Goal: Communication & Community: Ask a question

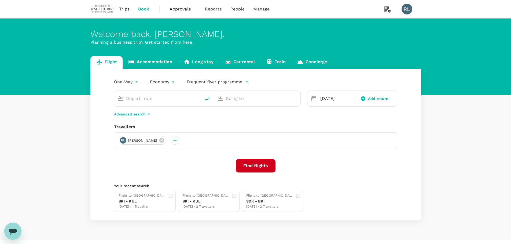
type input "Kuching Intl (KCH)"
type input "Singapore Changi (SIN)"
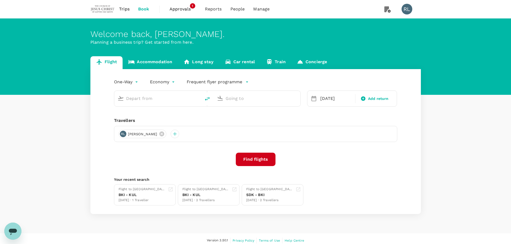
type input "Kuching Intl (KCH)"
type input "Singapore Changi (SIN)"
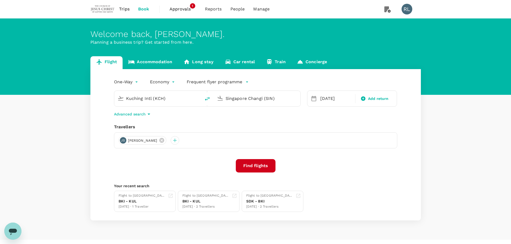
click at [128, 8] on span "Trips" at bounding box center [124, 9] width 10 height 6
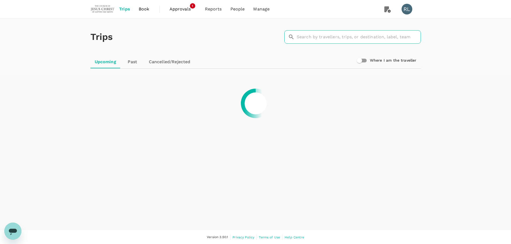
click at [319, 38] on input "text" at bounding box center [358, 36] width 124 height 13
type input "t"
type input "[PERSON_NAME]"
click at [332, 109] on div at bounding box center [255, 103] width 343 height 56
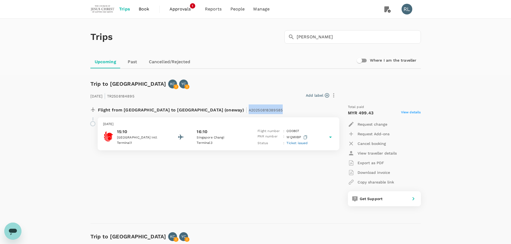
drag, startPoint x: 231, startPoint y: 110, endPoint x: 195, endPoint y: 108, distance: 35.4
click at [195, 108] on div "Flight from [GEOGRAPHIC_DATA] to [GEOGRAPHIC_DATA] (oneway) | A20250818389585" at bounding box center [201, 110] width 206 height 10
copy span "A20250818389585"
click at [292, 144] on span "Ticket issued" at bounding box center [296, 143] width 21 height 4
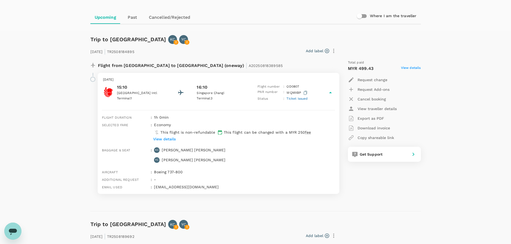
scroll to position [54, 0]
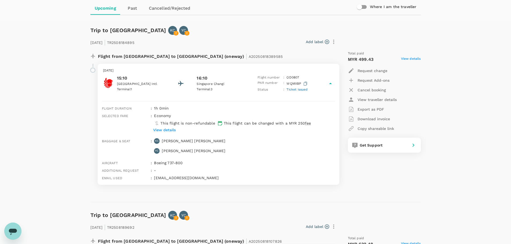
click at [14, 228] on icon "Open messaging window" at bounding box center [13, 231] width 10 height 10
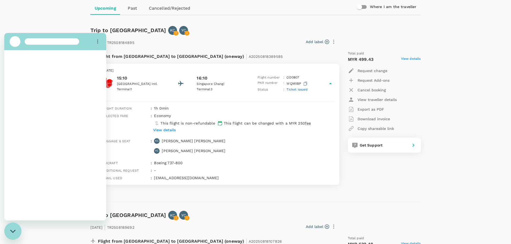
scroll to position [0, 0]
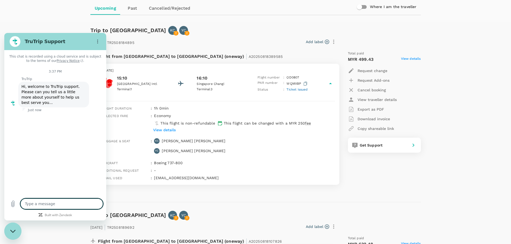
click at [43, 203] on textarea at bounding box center [61, 204] width 83 height 11
type textarea "x"
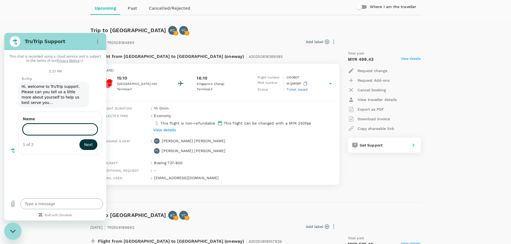
type input "a"
type input "[PERSON_NAME]"
click at [88, 141] on span "Next" at bounding box center [88, 144] width 9 height 6
type textarea "x"
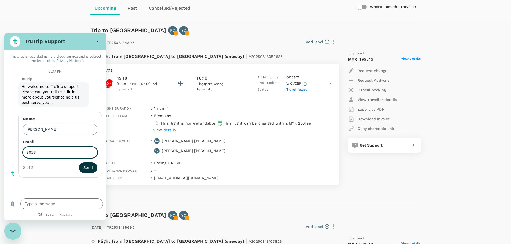
type input "[EMAIL_ADDRESS][DOMAIN_NAME]"
click at [88, 165] on span "Send" at bounding box center [87, 168] width 9 height 6
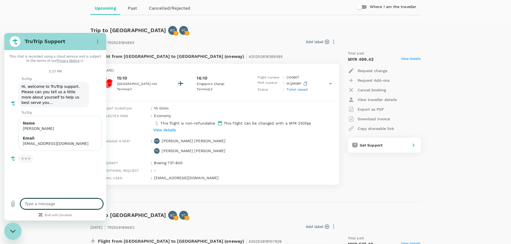
click at [53, 205] on textarea at bounding box center [61, 204] width 83 height 11
type textarea "x"
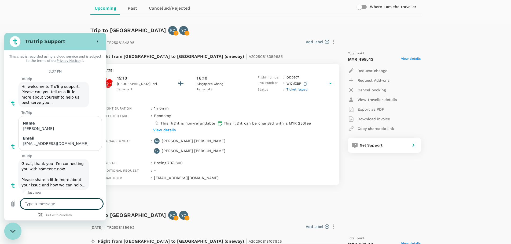
paste textarea "A20250818389585"
type textarea "A20250818389585"
type textarea "x"
type textarea "A20250818389585"
type textarea "x"
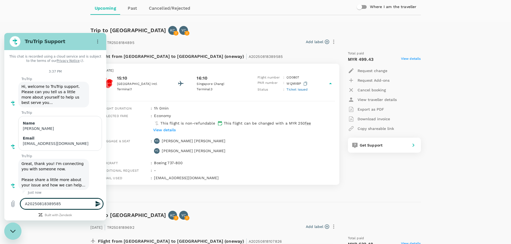
type textarea "A20250818389585"
type textarea "x"
type textarea "A20250818389585 h"
type textarea "x"
type textarea "A20250818389585 ha"
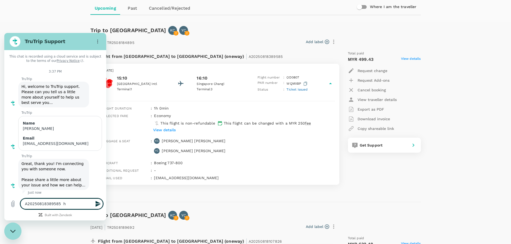
type textarea "x"
type textarea "A20250818389585 has"
type textarea "x"
type textarea "A20250818389585 has"
type textarea "x"
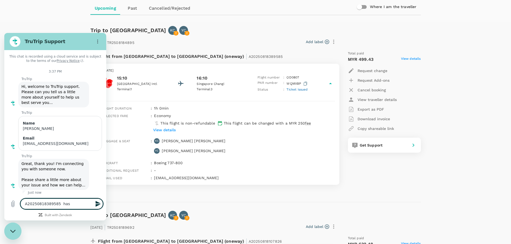
type textarea "A20250818389585 has t"
type textarea "x"
type textarea "A20250818389585 has th"
type textarea "x"
type textarea "A20250818389585 has the"
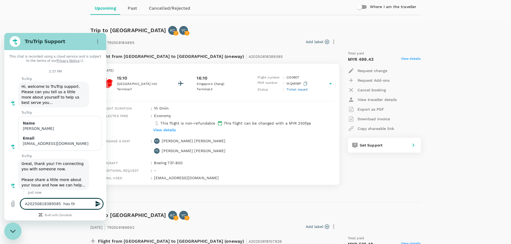
type textarea "x"
type textarea "A20250818389585 has the"
type textarea "x"
type textarea "A20250818389585 has the b"
type textarea "x"
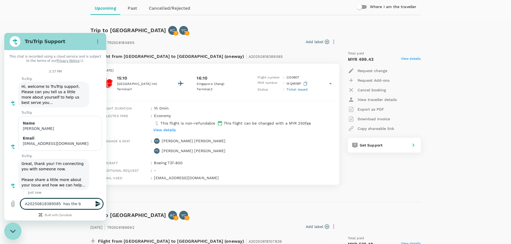
type textarea "A20250818389585 has the ba"
type textarea "x"
type textarea "A20250818389585 has the bag"
type textarea "x"
type textarea "A20250818389585 has the bagg"
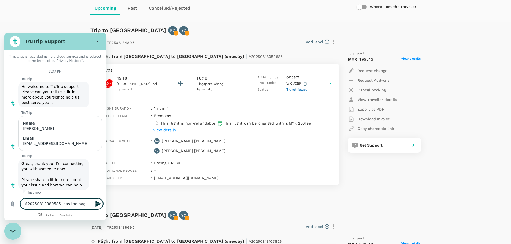
type textarea "x"
type textarea "A20250818389585 has the [PERSON_NAME]"
type textarea "x"
type textarea "A20250818389585 has the baggag"
type textarea "x"
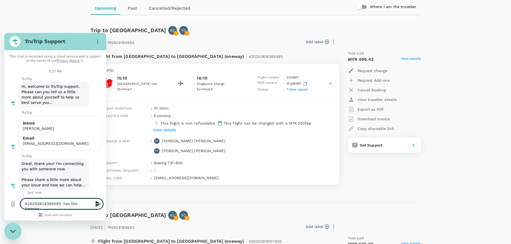
type textarea "A20250818389585 has the baggage"
type textarea "x"
type textarea "A20250818389585 has the baggage"
type textarea "x"
type textarea "A20250818389585 has the baggage r"
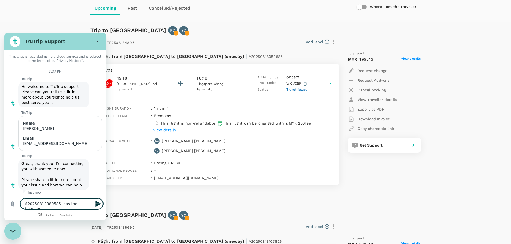
type textarea "x"
type textarea "A20250818389585 has the baggage re"
type textarea "x"
type textarea "A20250818389585 has the baggage req"
type textarea "x"
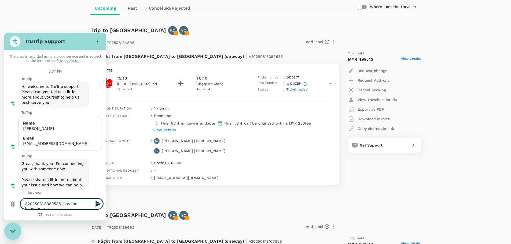
type textarea "A20250818389585 has the baggage requ"
type textarea "x"
type textarea "A20250818389585 has the baggage requr"
type textarea "x"
type textarea "A20250818389585 has the baggage requre"
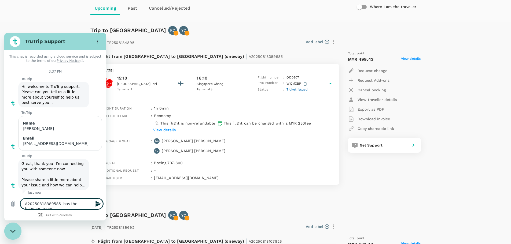
type textarea "x"
type textarea "A20250818389585 has the baggage requres"
type textarea "x"
type textarea "A20250818389585 has the baggage requrest"
type textarea "x"
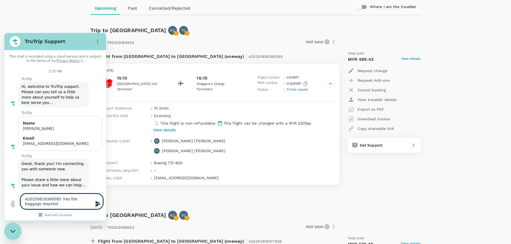
type textarea "A20250818389585 has the baggage requrest"
type textarea "x"
type textarea "A20250818389585 has the baggage requrest b"
type textarea "x"
type textarea "A20250818389585 has the baggage requrest"
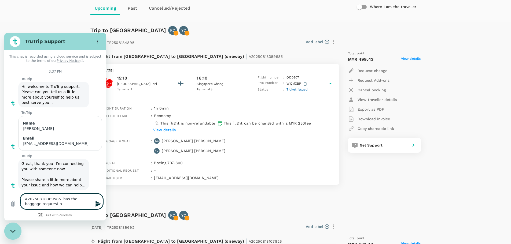
type textarea "x"
type textarea "A20250818389585 has the baggage requrest"
type textarea "x"
type textarea "A20250818389585 has the baggage requres"
type textarea "x"
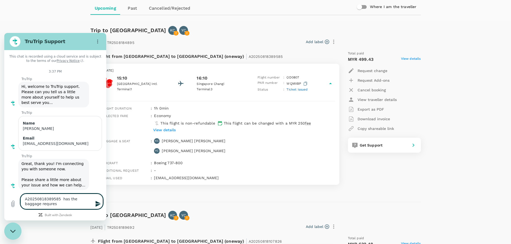
type textarea "A20250818389585 has the baggage requre"
type textarea "x"
type textarea "A20250818389585 has the baggage requr"
type textarea "x"
type textarea "A20250818389585 has the baggage requ"
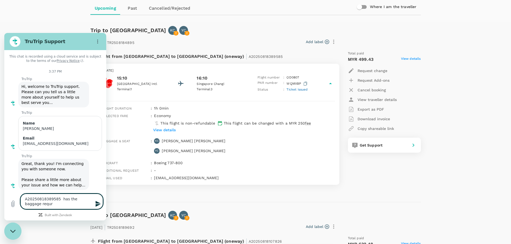
type textarea "x"
type textarea "A20250818389585 has the baggage reque"
type textarea "x"
type textarea "A20250818389585 has the baggage reques"
type textarea "x"
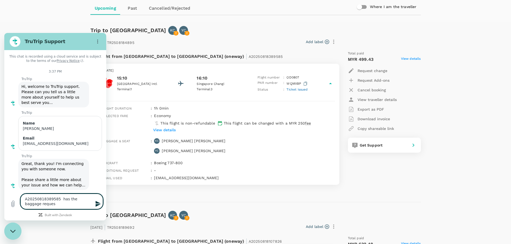
type textarea "A20250818389585 has the baggage request"
type textarea "x"
type textarea "A20250818389585 has the baggage request"
type textarea "x"
type textarea "A20250818389585 has the baggage request b"
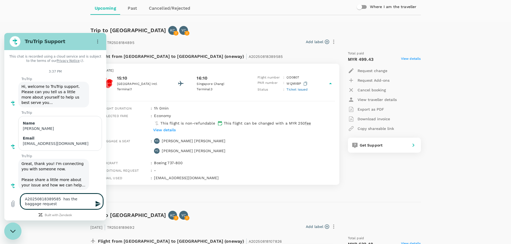
type textarea "x"
type textarea "A20250818389585 has the baggage request be"
type textarea "x"
type textarea "A20250818389585 has the baggage request bee"
type textarea "x"
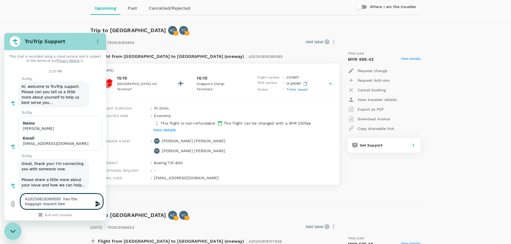
type textarea "A20250818389585 has the baggage request been"
type textarea "x"
type textarea "A20250818389585 has the baggage request been"
type textarea "x"
type textarea "A20250818389585 has the baggage request been c"
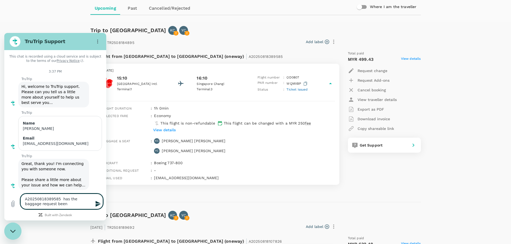
type textarea "x"
type textarea "A20250818389585 has the baggage request been co"
type textarea "x"
type textarea "A20250818389585 has the baggage request been com"
type textarea "x"
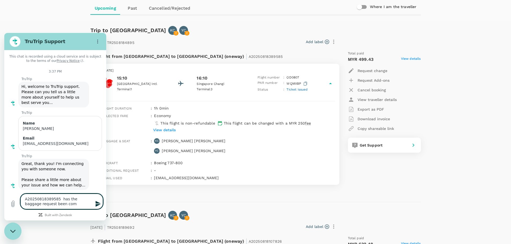
type textarea "A20250818389585 has the baggage request been comp"
type textarea "x"
type textarea "A20250818389585 has the baggage request been compl"
type textarea "x"
type textarea "A20250818389585 has the baggage request been comple"
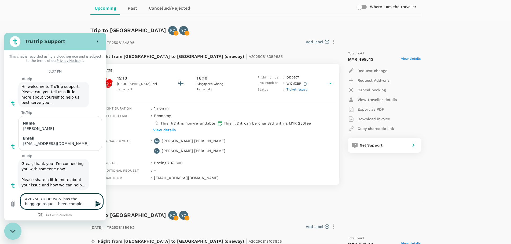
type textarea "x"
type textarea "A20250818389585 has the baggage request been complet"
type textarea "x"
type textarea "A20250818389585 has the baggage request been complete"
type textarea "x"
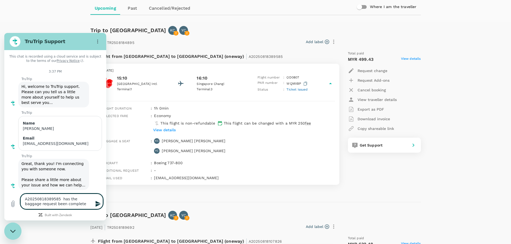
type textarea "A20250818389585 has the baggage request been completed"
type textarea "x"
type textarea "A20250818389585 has the baggage request been completed?"
type textarea "x"
type textarea "A20250818389585 has the baggage request been completed?"
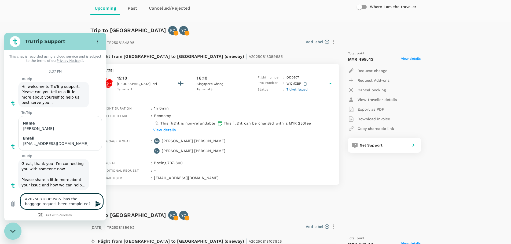
type textarea "x"
type textarea "A20250818389585 has the baggage request been completed?"
type textarea "x"
type textarea "A20250818389585 has the baggage request been completed? I"
type textarea "x"
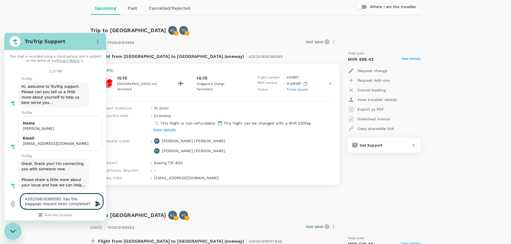
type textarea "A20250818389585 has the baggage request been completed? I"
type textarea "x"
type textarea "A20250818389585 has the baggage request been completed? I"
type textarea "x"
type textarea "A20250818389585 has the baggage request been completed?"
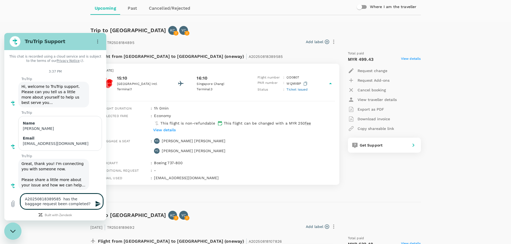
type textarea "x"
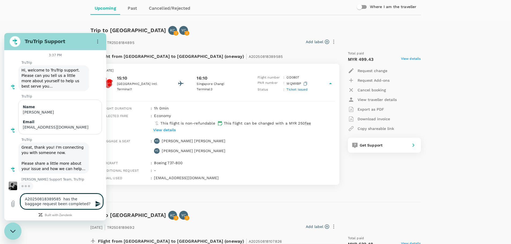
scroll to position [16, 0]
type textarea "A20250818389585 has the baggage request been completed? T"
type textarea "x"
type textarea "A20250818389585 has the baggage request been completed? Th"
type textarea "x"
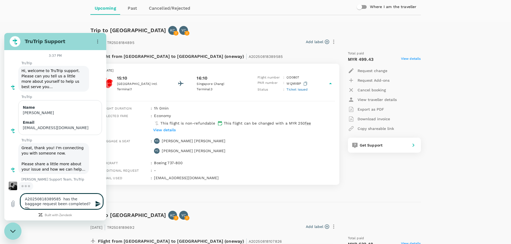
type textarea "A20250818389585 has the baggage request been completed? The"
type textarea "x"
type textarea "A20250818389585 has the baggage request been completed? The"
type textarea "x"
type textarea "A20250818389585 has the baggage request been completed? The c"
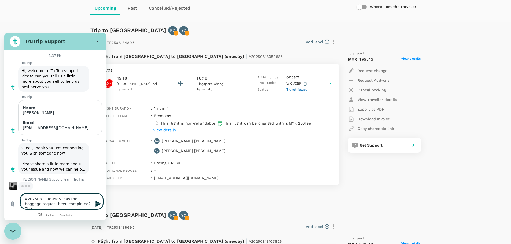
type textarea "x"
type textarea "A20250818389585 has the baggage request been completed? The cu"
type textarea "x"
type textarea "A20250818389585 has the baggage request been completed? The cus"
type textarea "x"
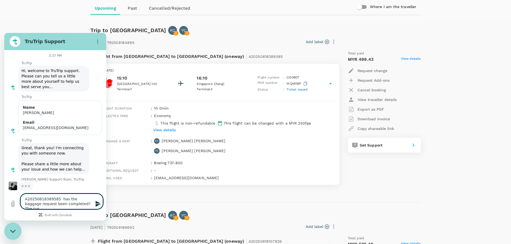
type textarea "A20250818389585 has the baggage request been completed? The cust"
type textarea "x"
type textarea "A20250818389585 has the baggage request been completed? The custo"
type textarea "x"
type textarea "A20250818389585 has the baggage request been completed? The custom"
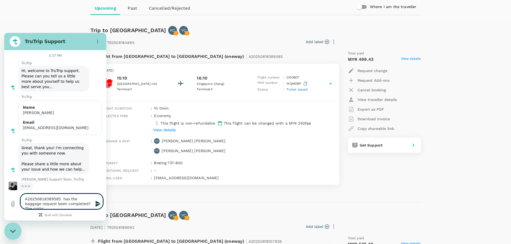
type textarea "x"
type textarea "A20250818389585 has the baggage request been completed? The customr"
type textarea "x"
type textarea "A20250818389585 has the baggage request been completed? The customre"
type textarea "x"
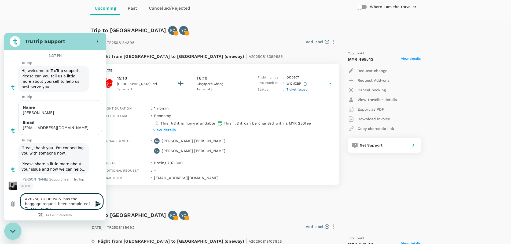
type textarea "A20250818389585 has the baggage request been completed? The customre"
type textarea "x"
type textarea "A20250818389585 has the baggage request been completed? The customre"
type textarea "x"
type textarea "A20250818389585 has the baggage request been completed? The customr"
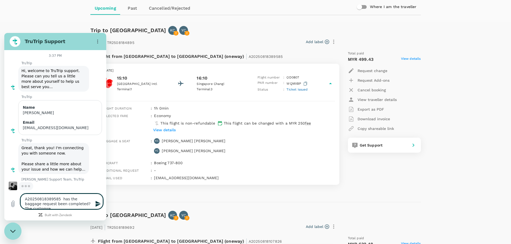
type textarea "x"
type textarea "A20250818389585 has the baggage request been completed? The customre"
type textarea "x"
type textarea "A20250818389585 has the baggage request been completed? The customrer"
type textarea "x"
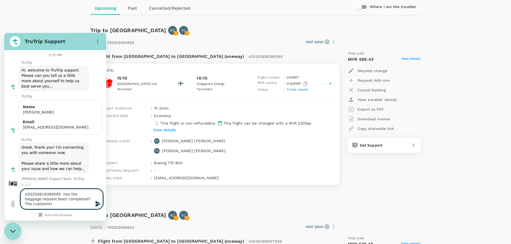
type textarea "A20250818389585 has the baggage request been completed? The customre"
type textarea "x"
type textarea "A20250818389585 has the baggage request been completed? The customr"
type textarea "x"
type textarea "A20250818389585 has the baggage request been completed? The custom"
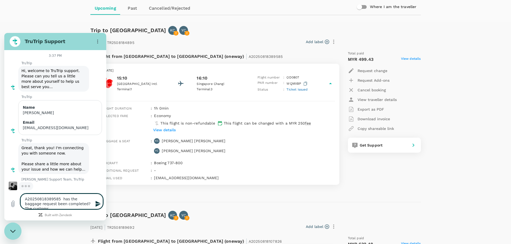
type textarea "x"
type textarea "A20250818389585 has the baggage request been completed? The custome"
type textarea "x"
type textarea "A20250818389585 has the baggage request been completed? The customer"
type textarea "x"
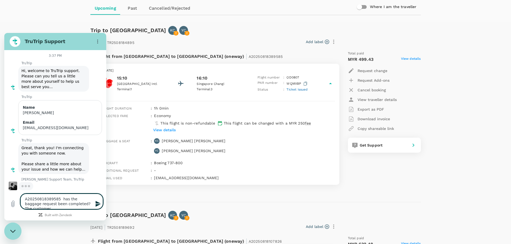
type textarea "A20250818389585 has the baggage request been completed? The customer"
type textarea "x"
type textarea "A20250818389585 has the baggage request been completed? The customer s"
type textarea "x"
type textarea "A20250818389585 has the baggage request been completed? The customer sh"
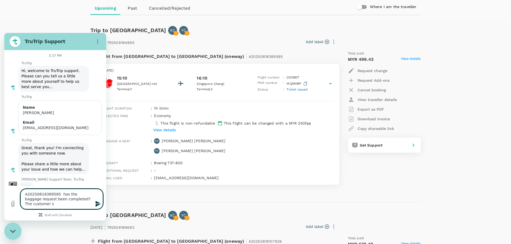
type textarea "x"
type textarea "A20250818389585 has the baggage request been completed? The customer s"
type textarea "x"
type textarea "A20250818389585 has the baggage request been completed? The customer"
type textarea "x"
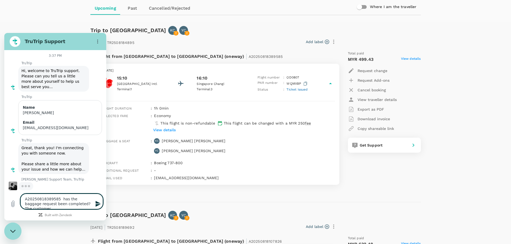
type textarea "A20250818389585 has the baggage request been completed? The customer"
type textarea "x"
type textarea "A20250818389585 has the baggage request been completed? The customer h"
type textarea "x"
type textarea "A20250818389585 has the baggage request been completed? The customer ha"
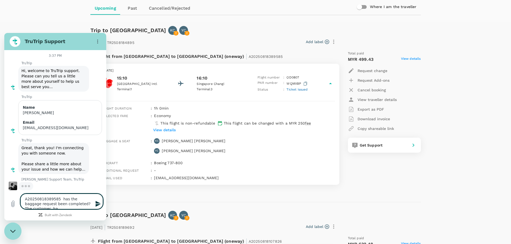
type textarea "x"
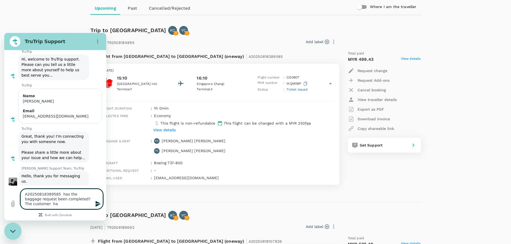
type textarea "A20250818389585 has the baggage request been completed? The customer has"
type textarea "x"
type textarea "A20250818389585 has the baggage request been completed? The customer has"
type textarea "x"
type textarea "A20250818389585 has the baggage request been completed? The customer has n"
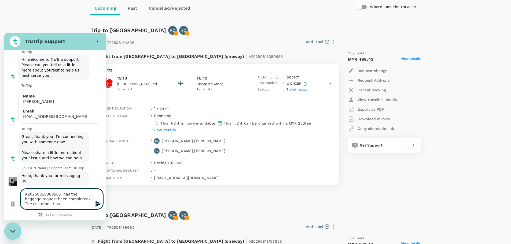
type textarea "x"
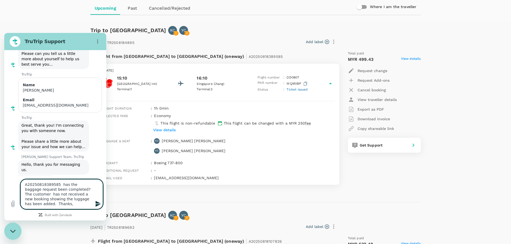
scroll to position [48, 0]
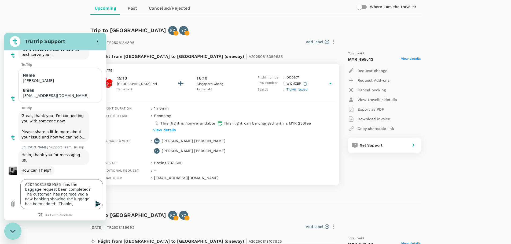
click at [98, 203] on icon "Send message" at bounding box center [97, 204] width 5 height 6
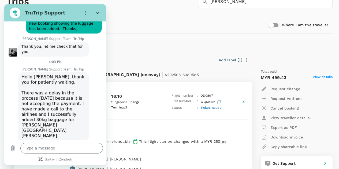
scroll to position [196, 0]
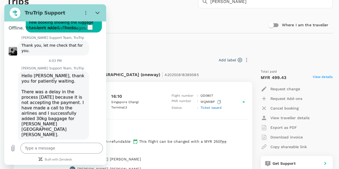
click at [69, 146] on textarea at bounding box center [61, 148] width 83 height 11
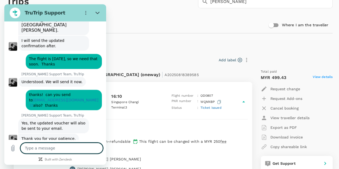
scroll to position [302, 0]
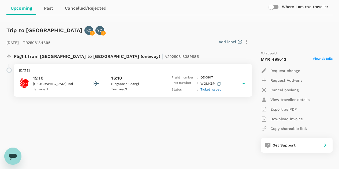
click at [15, 155] on icon "Open messaging window" at bounding box center [13, 157] width 8 height 6
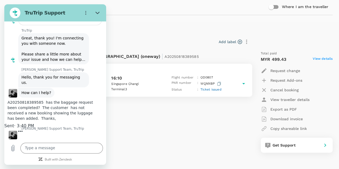
scroll to position [100, 0]
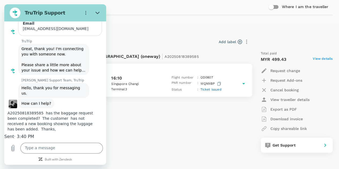
type textarea "x"
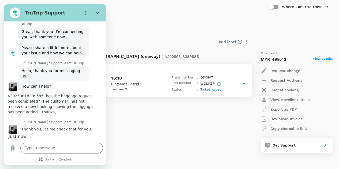
scroll to position [113, 0]
